Goal: Information Seeking & Learning: Learn about a topic

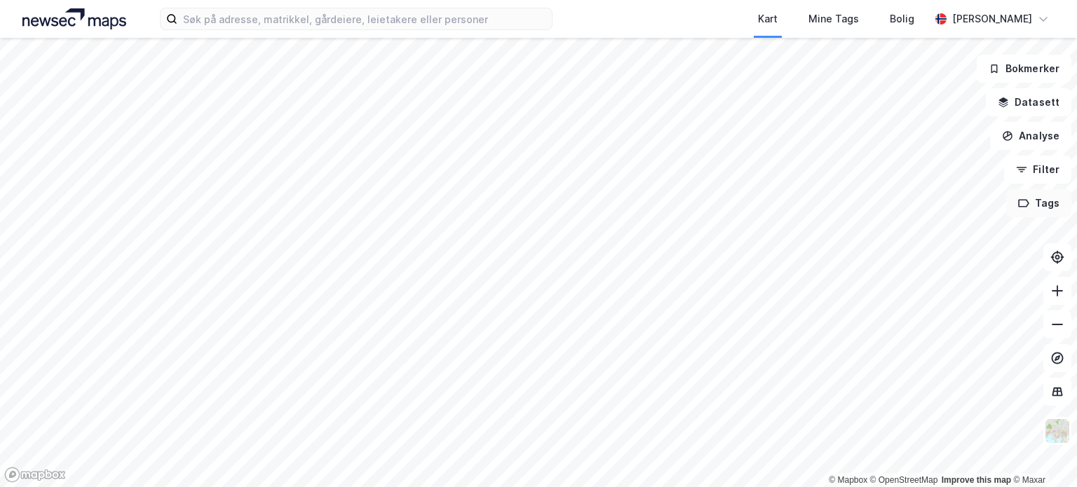
click at [1042, 201] on button "Tags" at bounding box center [1038, 203] width 65 height 28
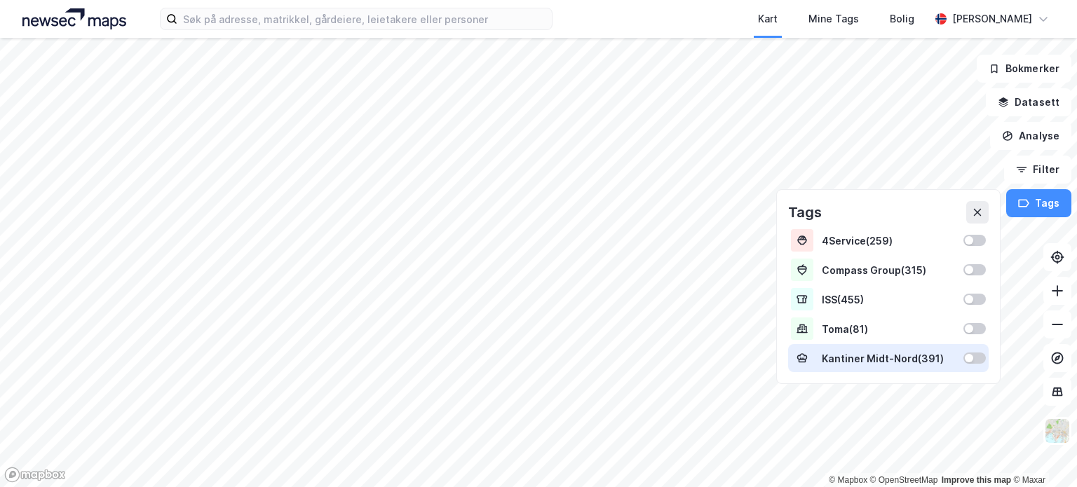
click at [976, 365] on div "Kantiner Midt-Nord ( 391 )" at bounding box center [888, 358] width 201 height 28
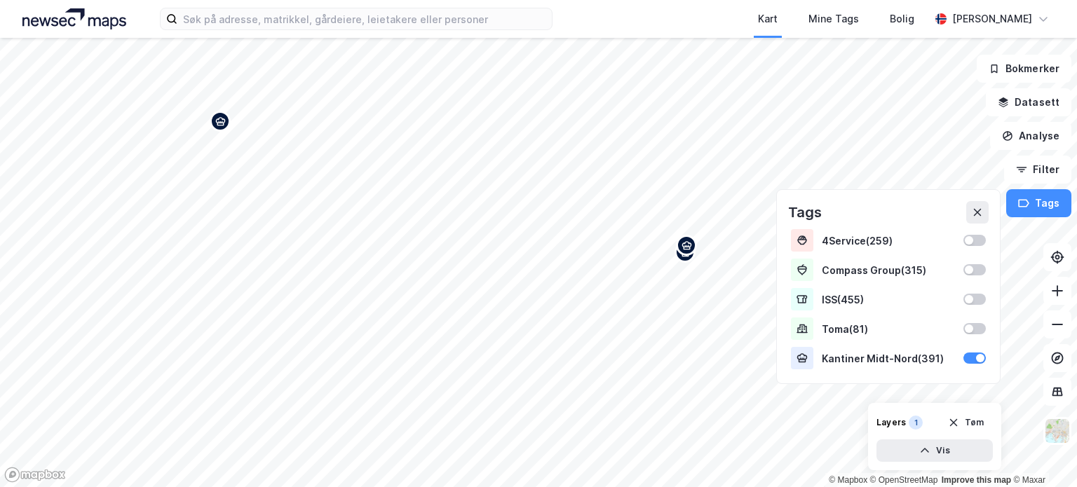
click at [688, 252] on div "Map marker" at bounding box center [686, 245] width 21 height 21
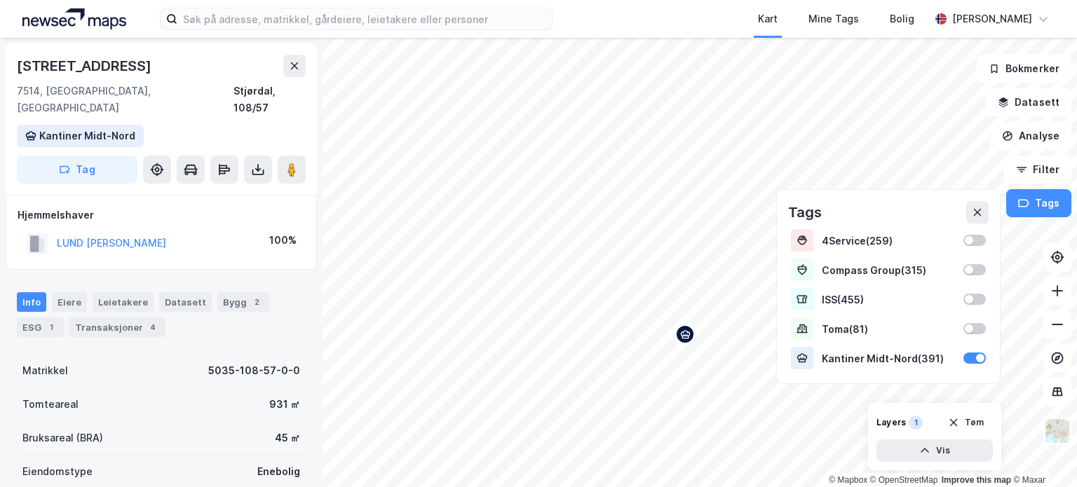
click at [685, 342] on div "Map marker" at bounding box center [685, 334] width 21 height 21
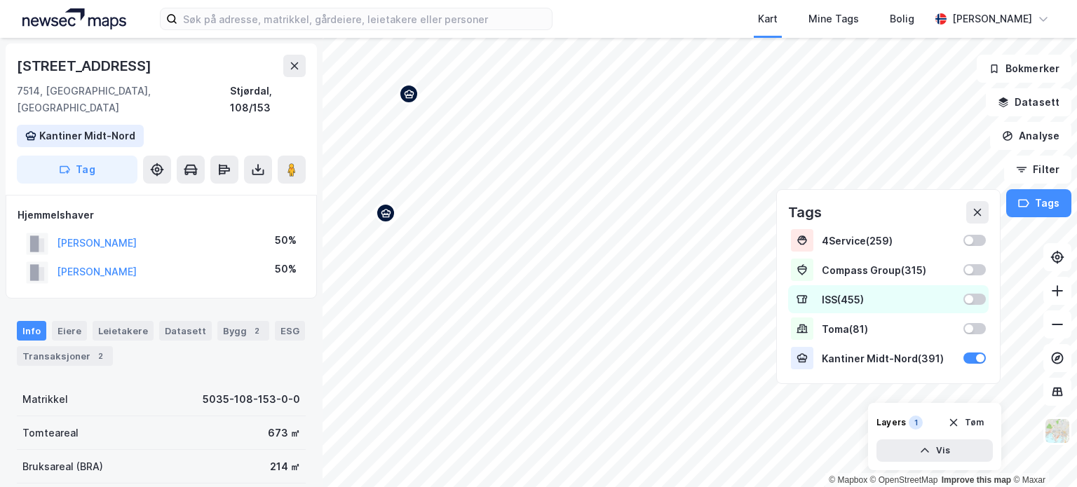
click at [910, 308] on div "© Mapbox © OpenStreetMap Improve this map © Maxar [STREET_ADDRESS] Midt-Nord Ta…" at bounding box center [538, 263] width 1077 height 450
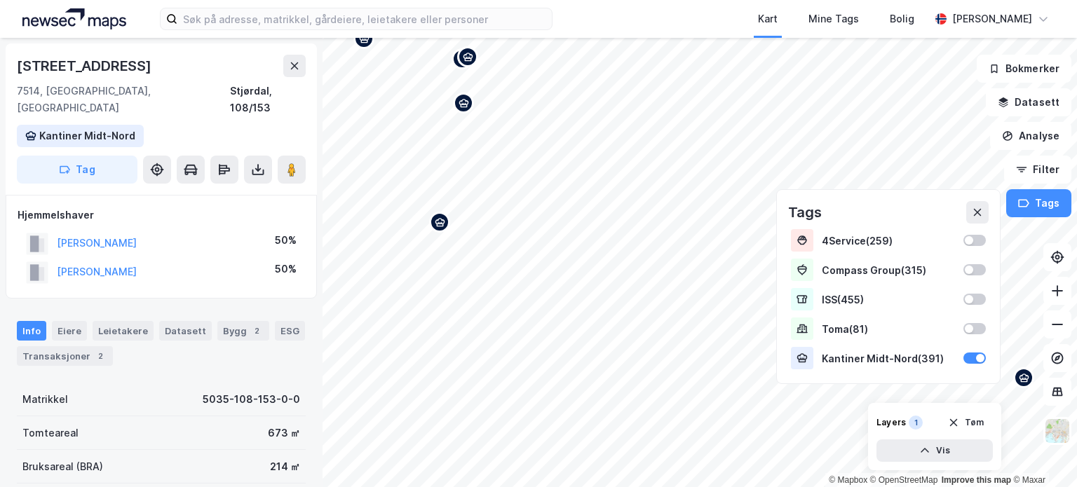
click at [440, 227] on icon "Map marker" at bounding box center [440, 222] width 11 height 11
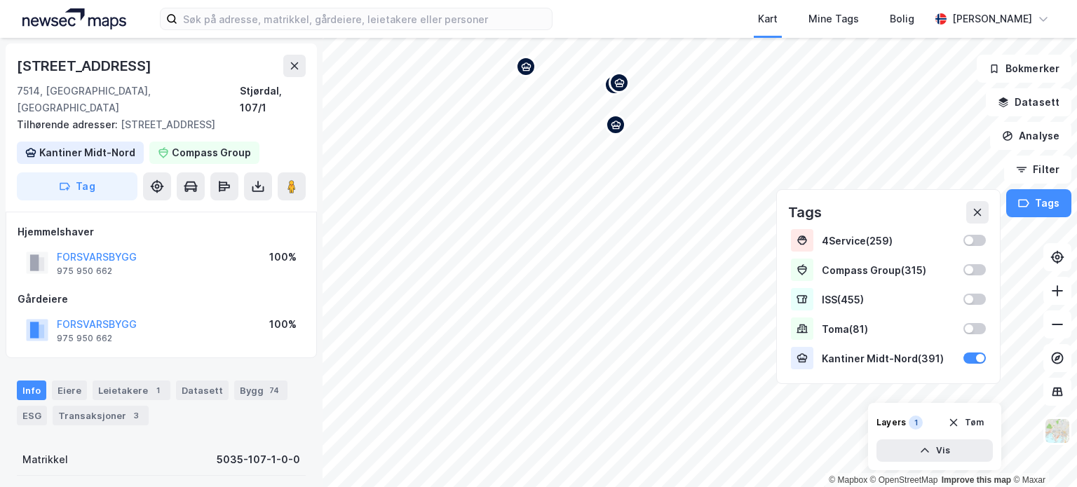
click at [617, 127] on icon "Map marker" at bounding box center [616, 125] width 11 height 11
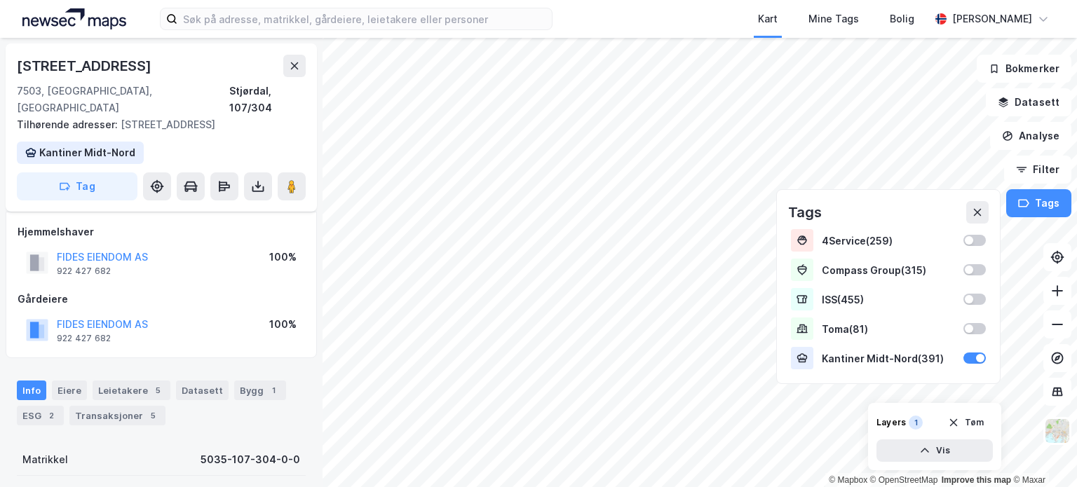
scroll to position [70, 0]
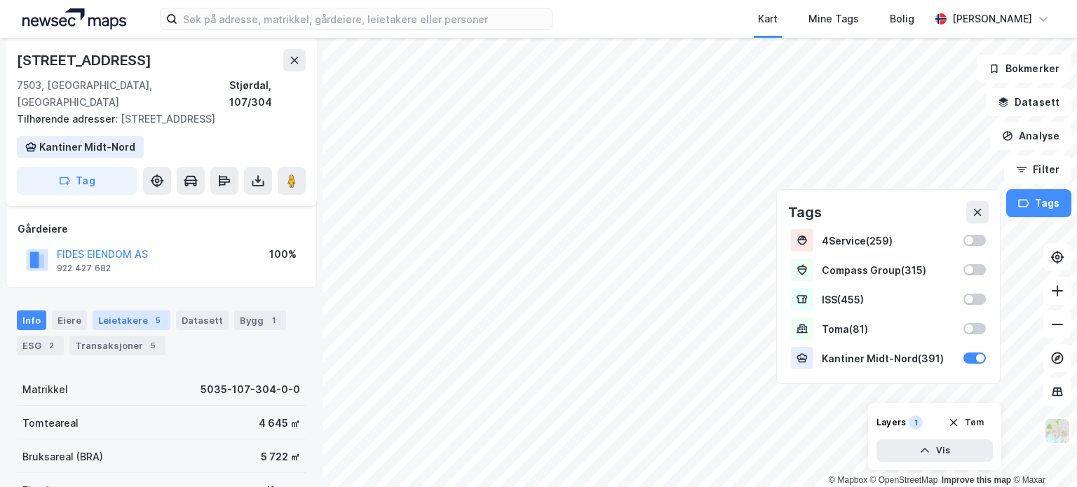
click at [123, 311] on div "Leietakere 5" at bounding box center [132, 321] width 78 height 20
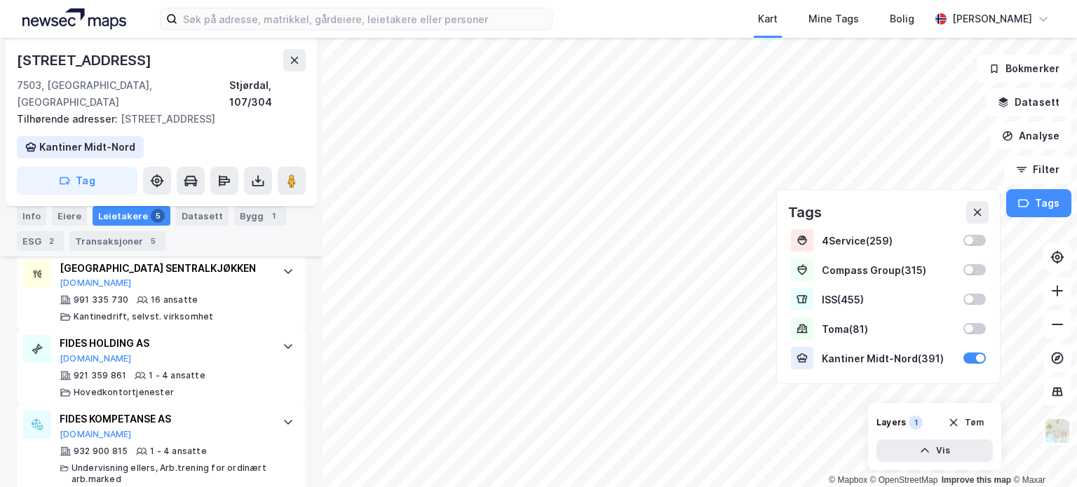
scroll to position [645, 0]
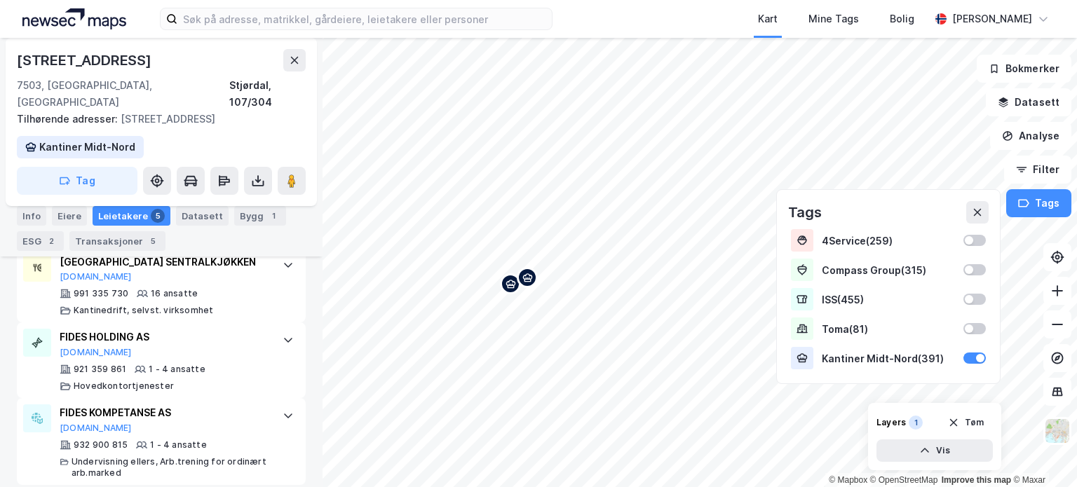
click at [510, 290] on div "Map marker" at bounding box center [510, 284] width 21 height 21
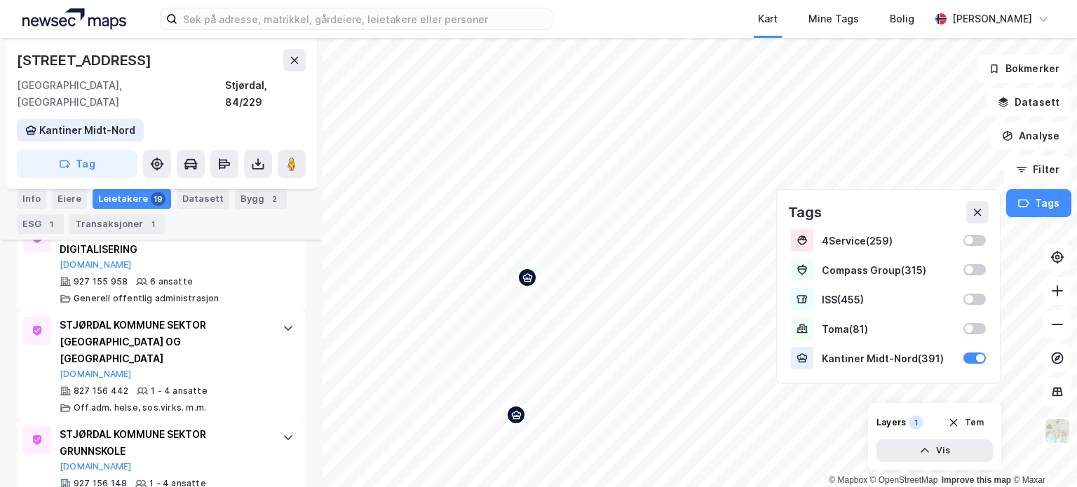
scroll to position [1573, 0]
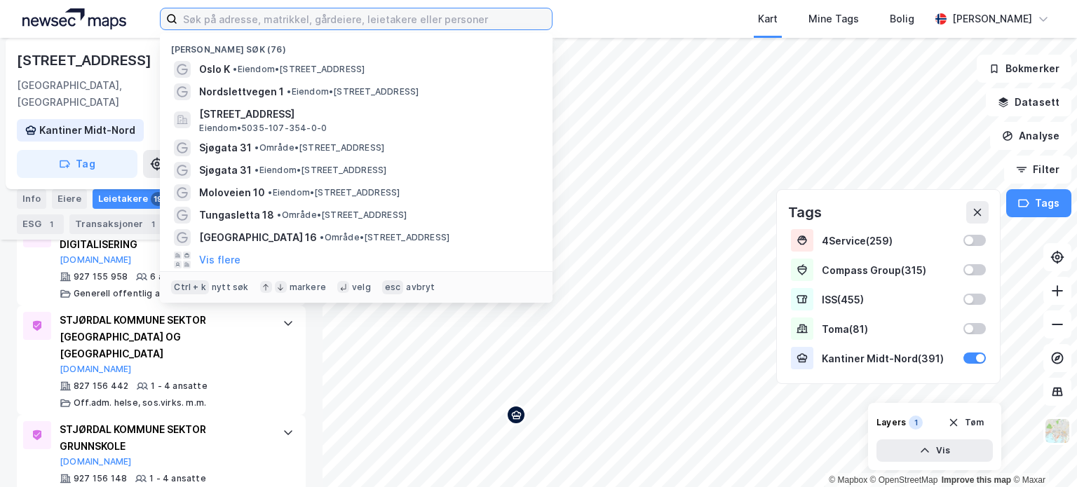
click at [230, 21] on input at bounding box center [364, 18] width 375 height 21
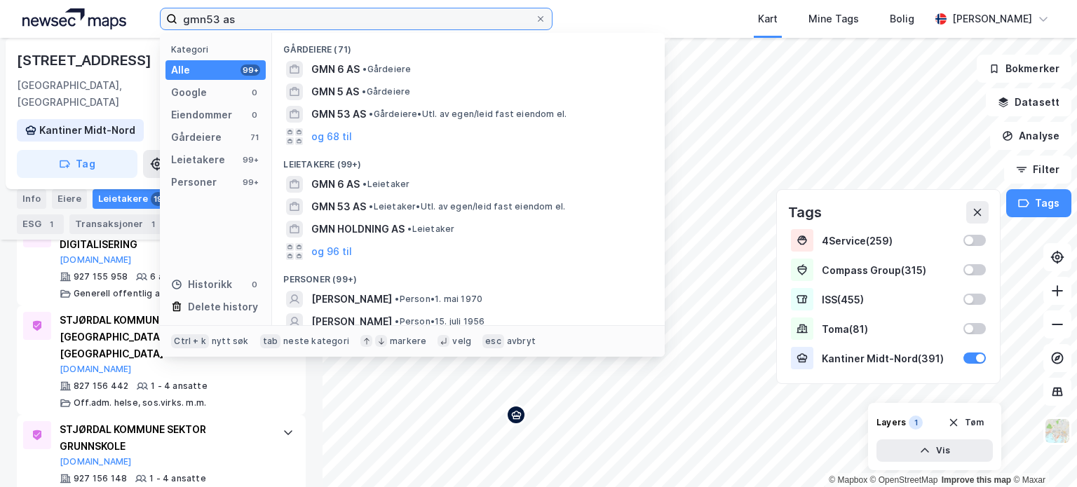
type input "gmn53 as"
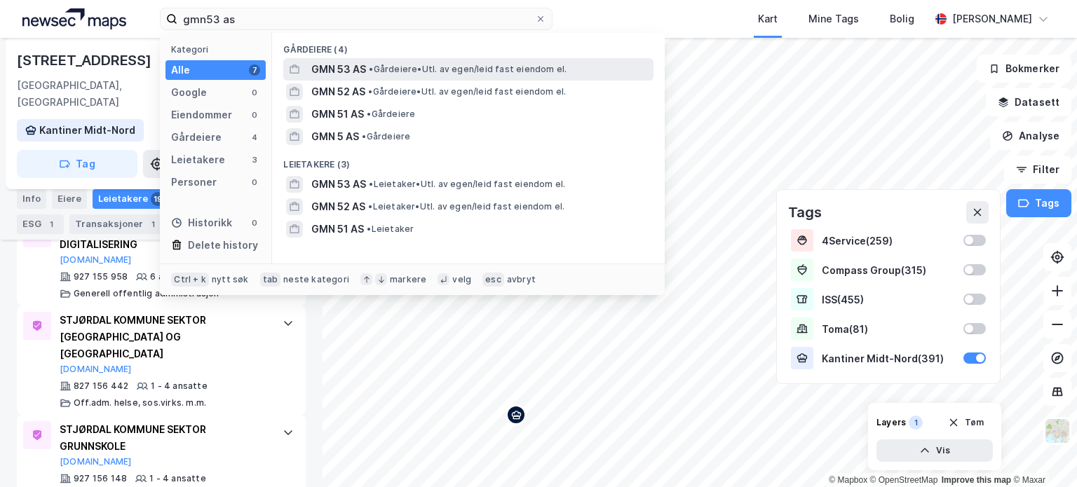
click at [405, 72] on span "• Gårdeiere • Utl. av egen/leid fast eiendom el." at bounding box center [468, 69] width 198 height 11
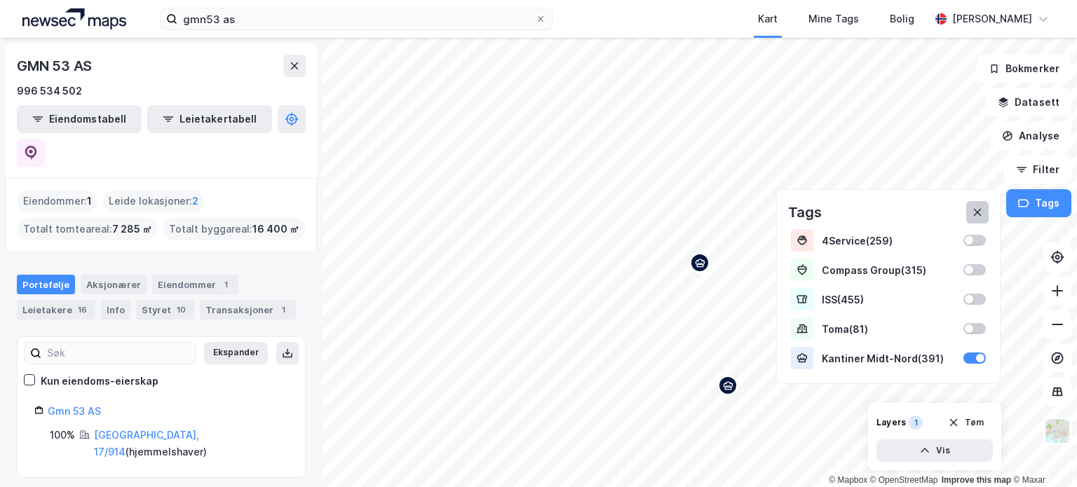
click at [979, 213] on icon at bounding box center [978, 213] width 8 height 8
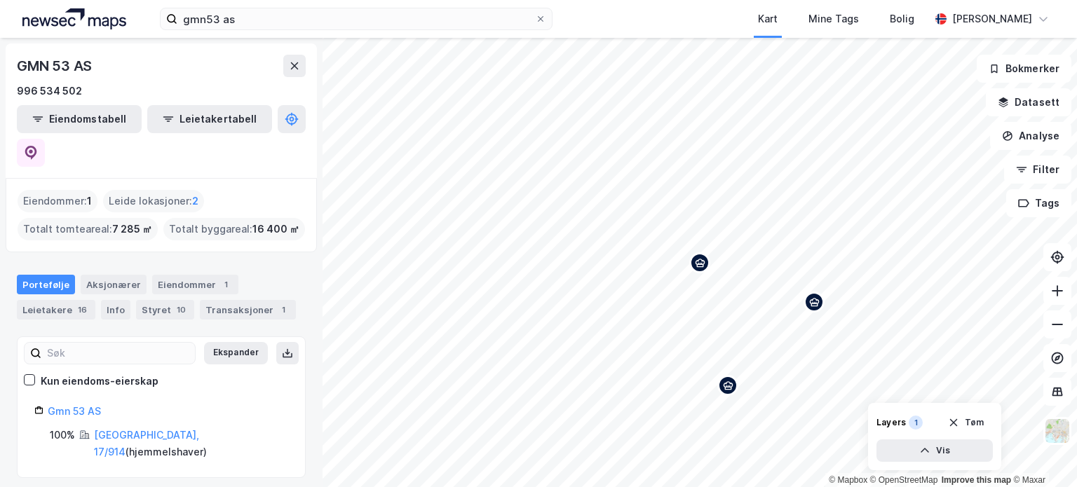
click at [699, 265] on icon "Map marker" at bounding box center [700, 263] width 11 height 11
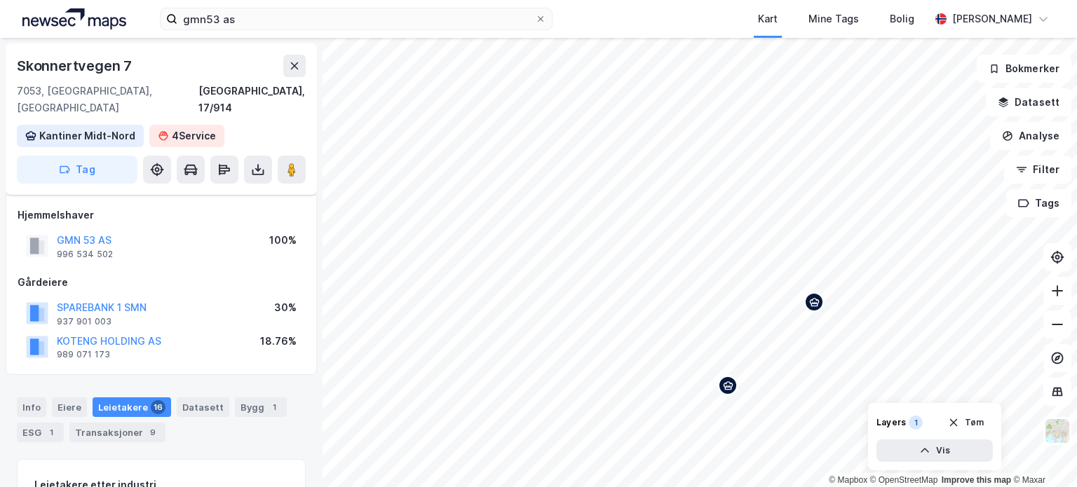
scroll to position [224, 0]
